Goal: Register for event/course

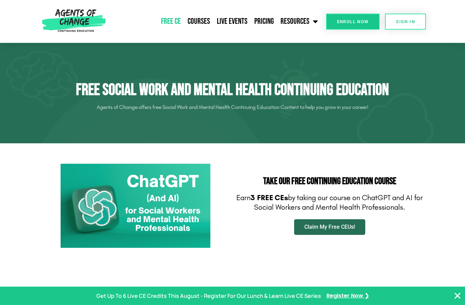
click at [316, 229] on span "Claim My Free CEUs!" at bounding box center [329, 226] width 51 height 5
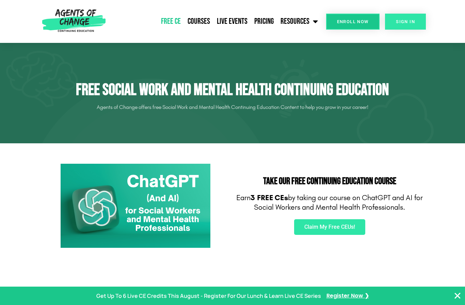
click at [411, 23] on span "SIGN IN" at bounding box center [404, 21] width 19 height 4
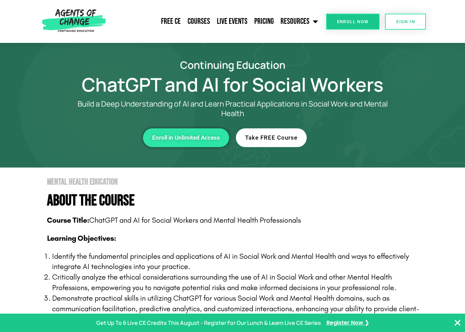
click at [286, 135] on span "Take FREE Course" at bounding box center [271, 138] width 52 height 6
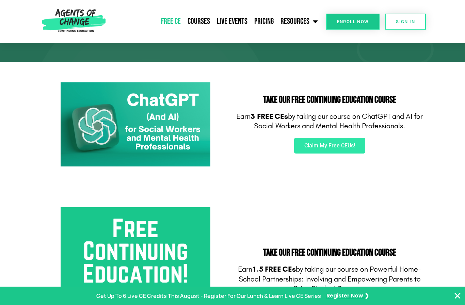
scroll to position [73, 0]
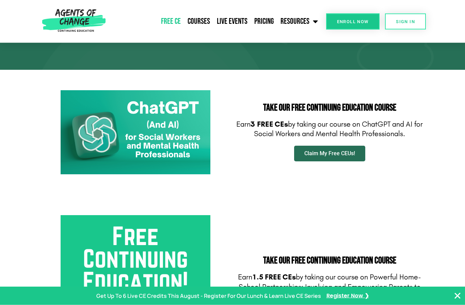
click at [328, 155] on span "Claim My Free CEUs!" at bounding box center [329, 153] width 51 height 5
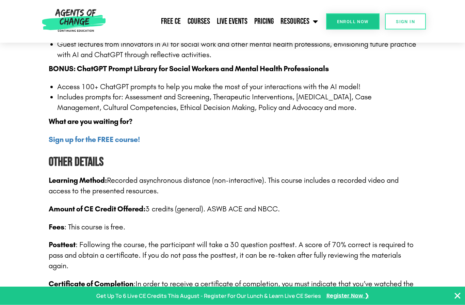
scroll to position [893, 0]
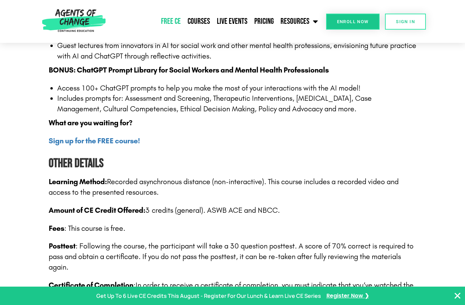
click at [174, 17] on link "Free CE" at bounding box center [170, 21] width 27 height 17
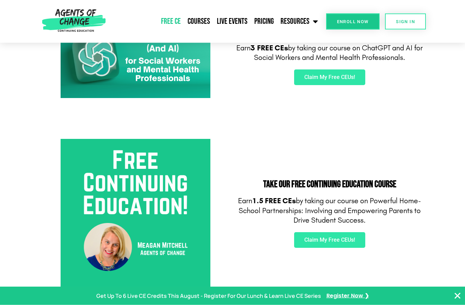
scroll to position [159, 0]
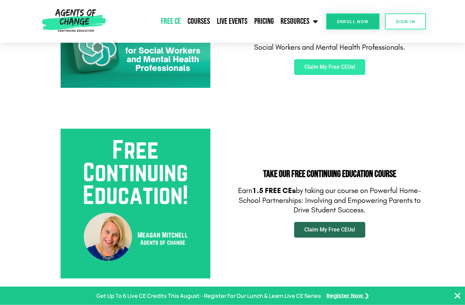
click at [325, 227] on span "Claim My Free CEUs!" at bounding box center [329, 229] width 51 height 5
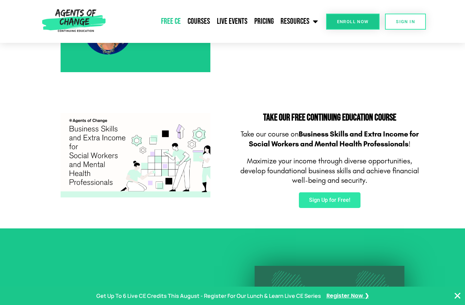
scroll to position [377, 0]
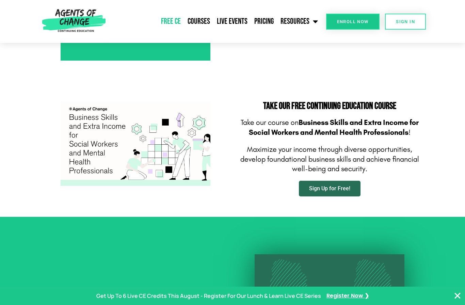
click at [344, 190] on span "Sign Up for Free!" at bounding box center [329, 188] width 41 height 5
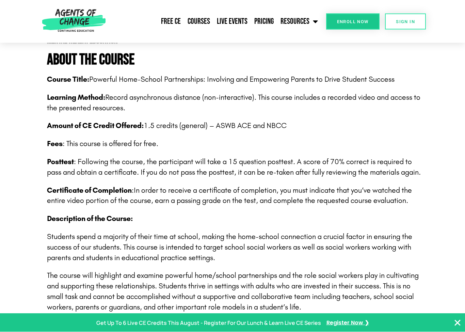
scroll to position [122, 0]
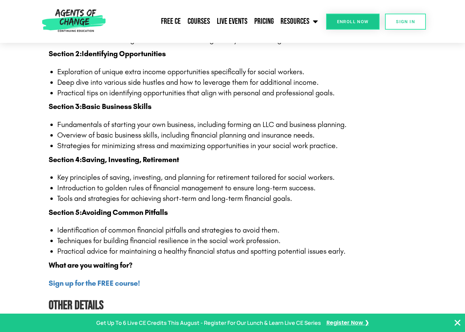
scroll to position [688, 0]
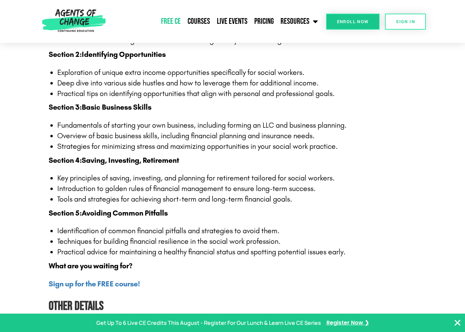
click at [177, 22] on link "Free CE" at bounding box center [170, 21] width 27 height 17
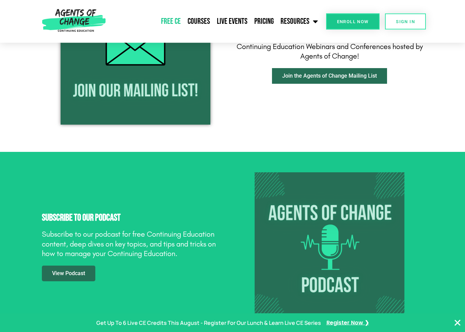
scroll to position [976, 0]
